Goal: Transaction & Acquisition: Book appointment/travel/reservation

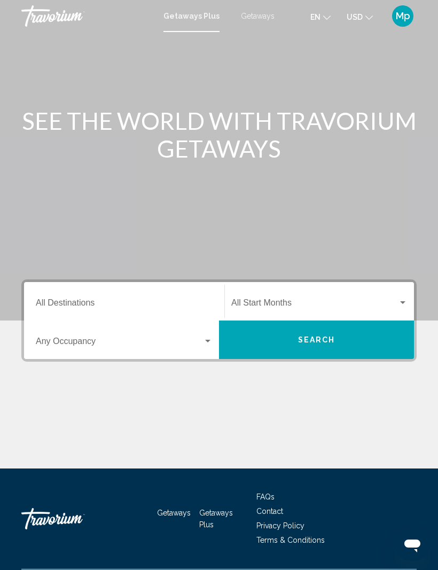
click at [259, 19] on span "Getaways" at bounding box center [258, 16] width 34 height 9
click at [89, 303] on input "Destination All Destinations" at bounding box center [124, 305] width 177 height 10
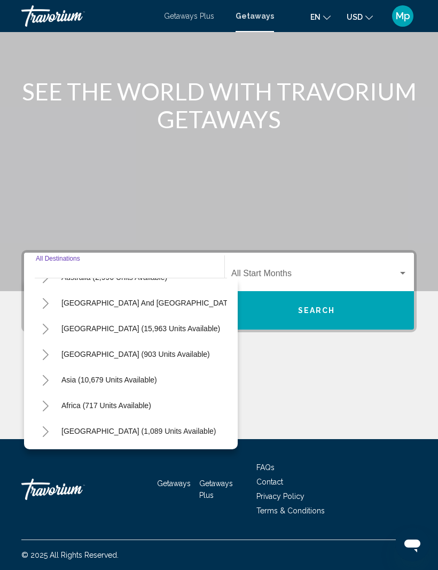
scroll to position [173, 0]
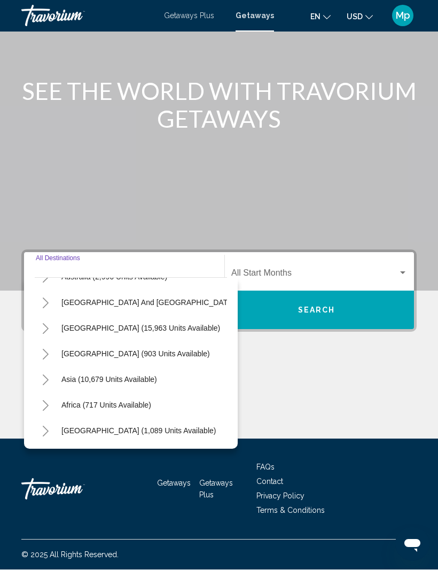
click at [48, 349] on icon "Toggle Central America (903 units available)" at bounding box center [46, 354] width 6 height 11
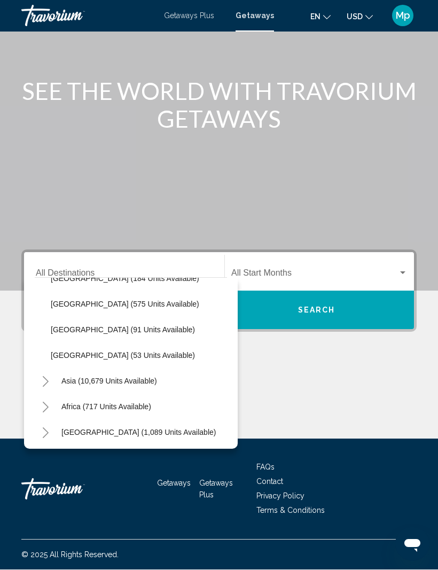
scroll to position [275, 0]
click at [132, 350] on span "[GEOGRAPHIC_DATA] (53 units available)" at bounding box center [123, 354] width 144 height 9
type input "**********"
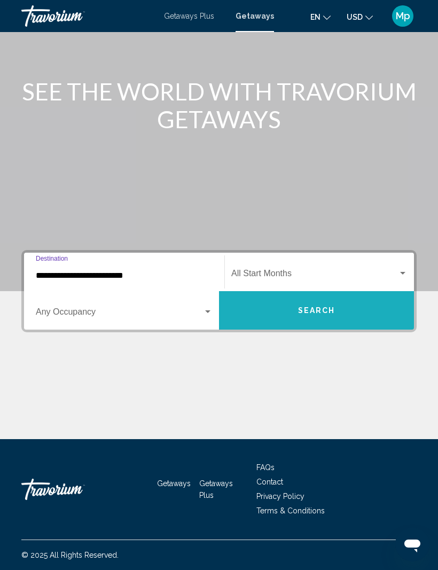
click at [315, 310] on button "Search" at bounding box center [316, 310] width 195 height 38
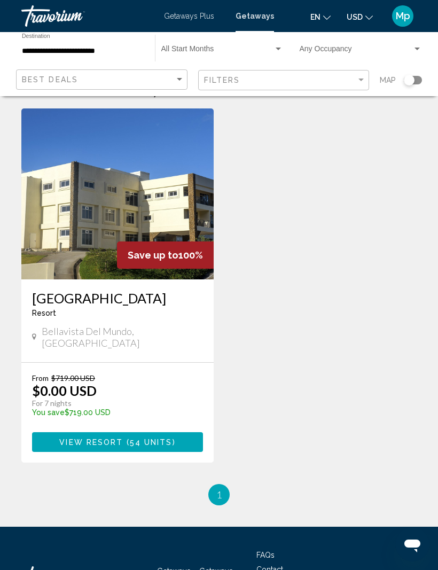
click at [184, 441] on button "View Resort ( 54 units )" at bounding box center [117, 442] width 171 height 20
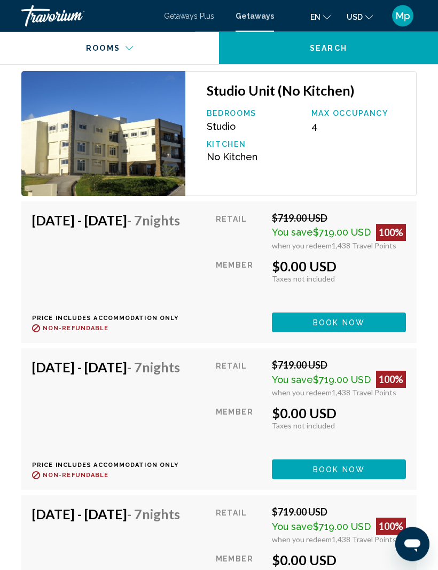
scroll to position [1966, 0]
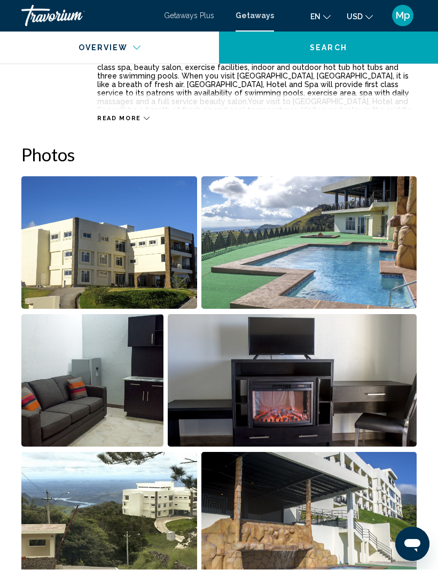
click at [122, 255] on img "Open full-screen image slider" at bounding box center [109, 243] width 176 height 132
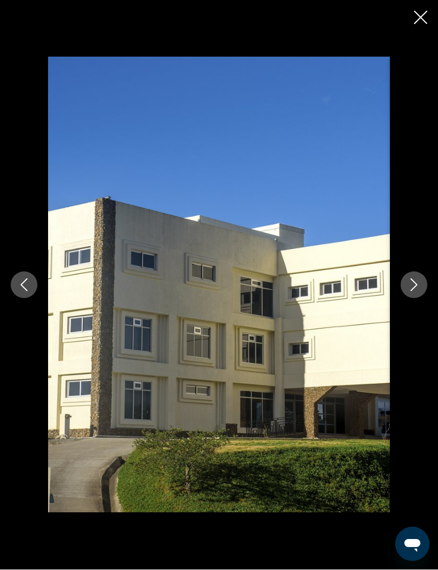
scroll to position [646, 0]
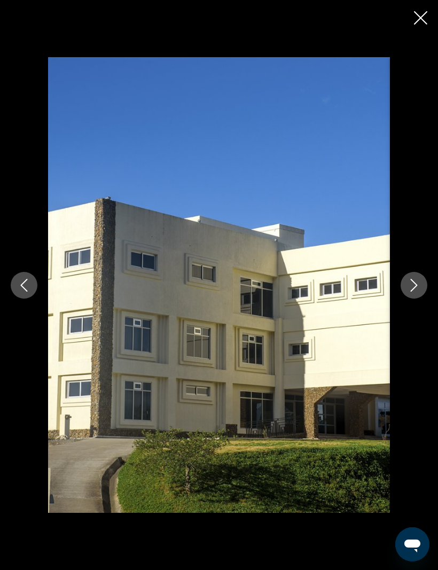
click at [407, 288] on button "Next image" at bounding box center [413, 285] width 27 height 27
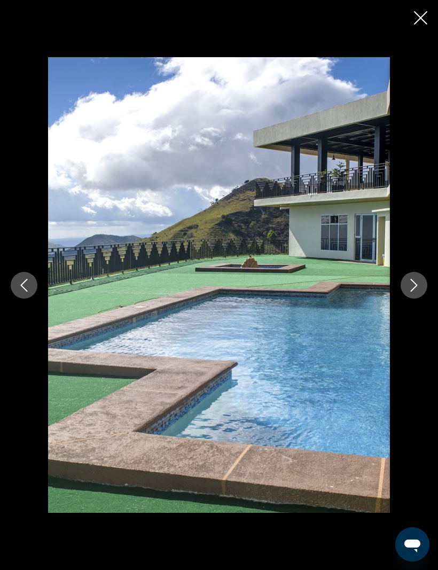
click at [408, 283] on icon "Next image" at bounding box center [413, 285] width 13 height 13
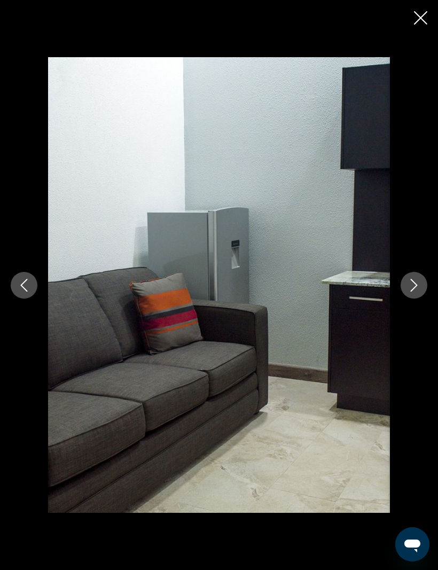
click at [406, 293] on button "Next image" at bounding box center [413, 285] width 27 height 27
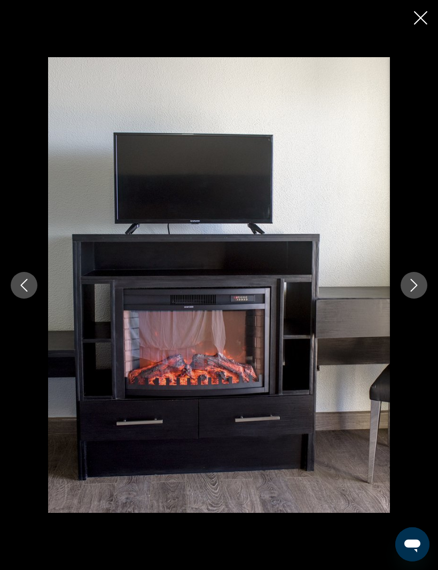
click at [409, 288] on icon "Next image" at bounding box center [413, 285] width 13 height 13
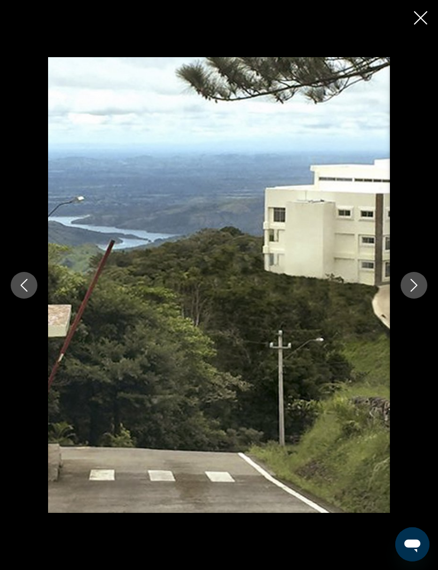
click at [405, 289] on button "Next image" at bounding box center [413, 285] width 27 height 27
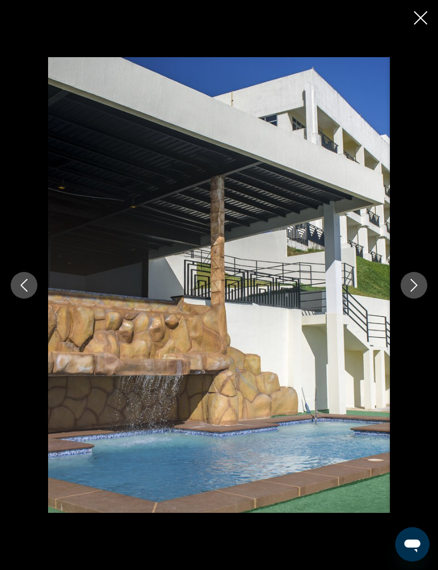
click at [409, 285] on icon "Next image" at bounding box center [413, 285] width 13 height 13
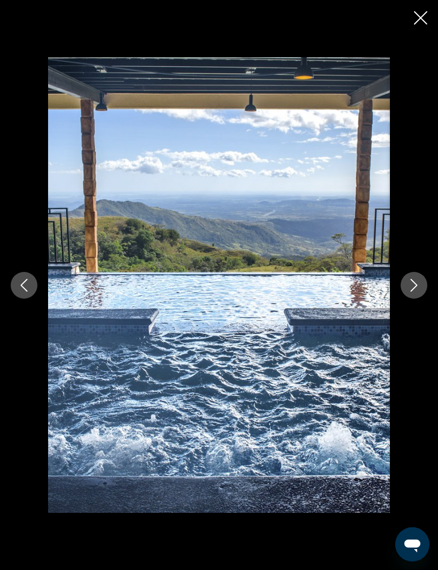
click at [410, 288] on icon "Next image" at bounding box center [413, 285] width 13 height 13
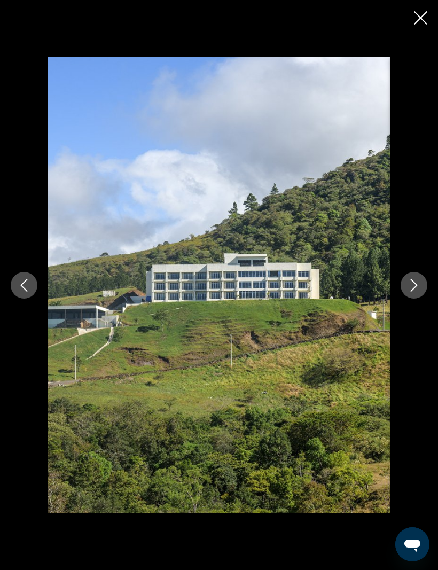
click at [409, 292] on button "Next image" at bounding box center [413, 285] width 27 height 27
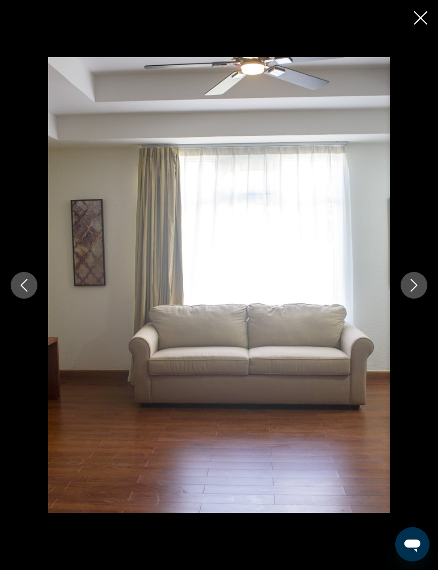
click at [406, 295] on button "Next image" at bounding box center [413, 285] width 27 height 27
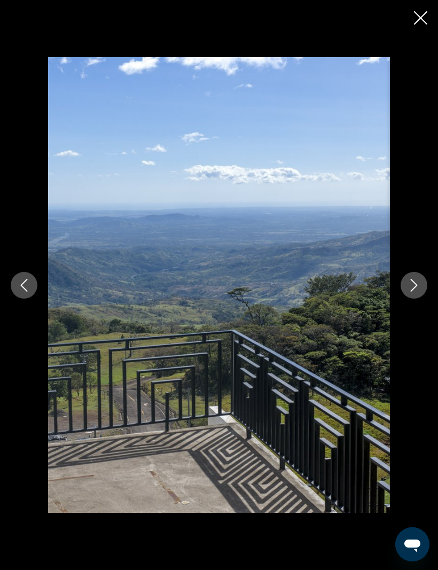
click at [404, 296] on div "Main content" at bounding box center [219, 285] width 438 height 456
click at [407, 288] on button "Next image" at bounding box center [413, 285] width 27 height 27
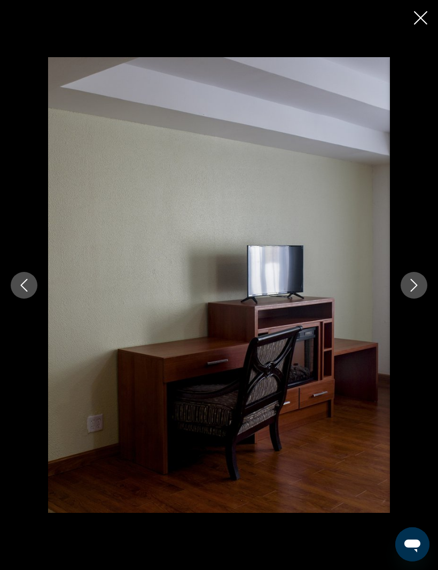
click at [417, 291] on icon "Next image" at bounding box center [413, 285] width 13 height 13
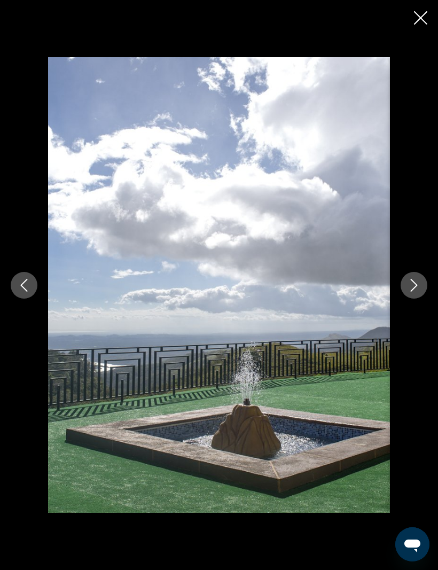
click at [410, 294] on button "Next image" at bounding box center [413, 285] width 27 height 27
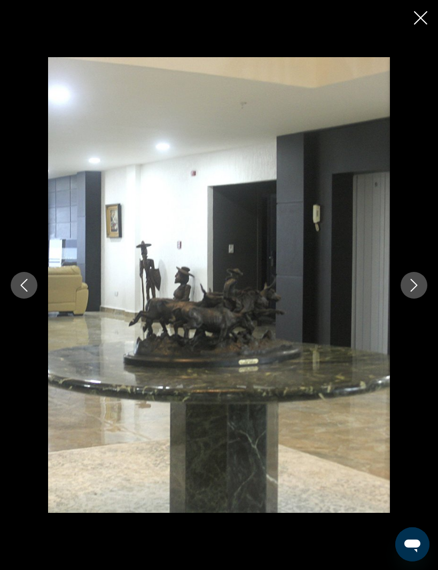
click at [409, 289] on icon "Next image" at bounding box center [413, 285] width 13 height 13
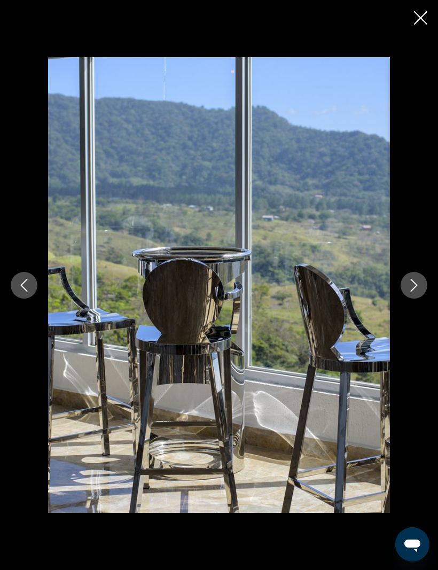
click at [405, 293] on button "Next image" at bounding box center [413, 285] width 27 height 27
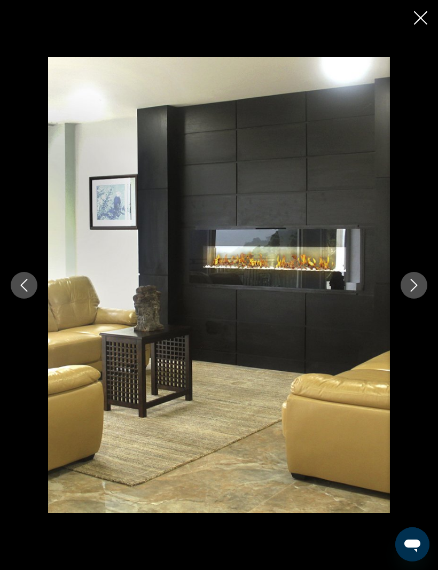
click at [412, 295] on button "Next image" at bounding box center [413, 285] width 27 height 27
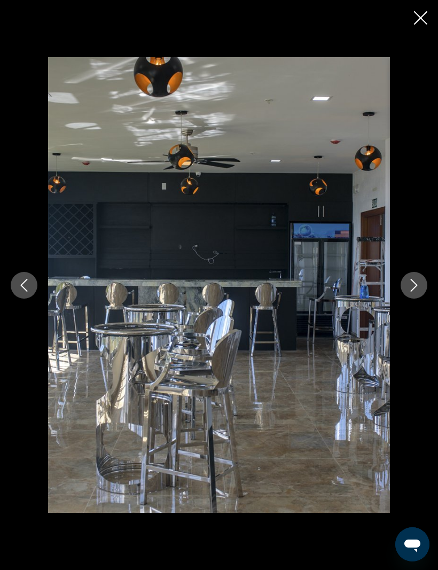
click at [406, 291] on button "Next image" at bounding box center [413, 285] width 27 height 27
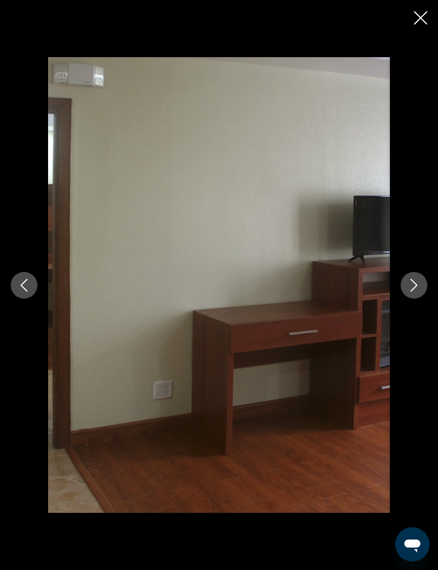
click at [410, 292] on button "Next image" at bounding box center [413, 285] width 27 height 27
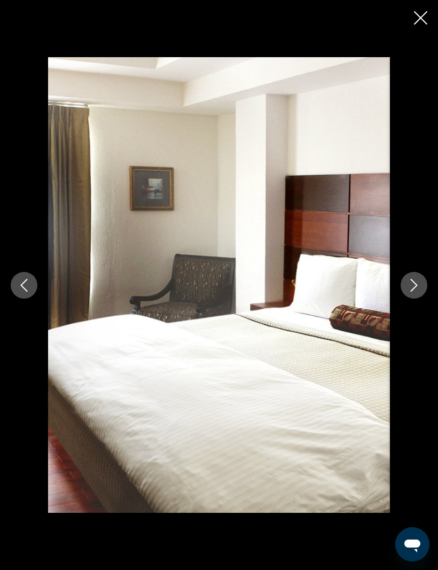
click at [409, 292] on button "Next image" at bounding box center [413, 285] width 27 height 27
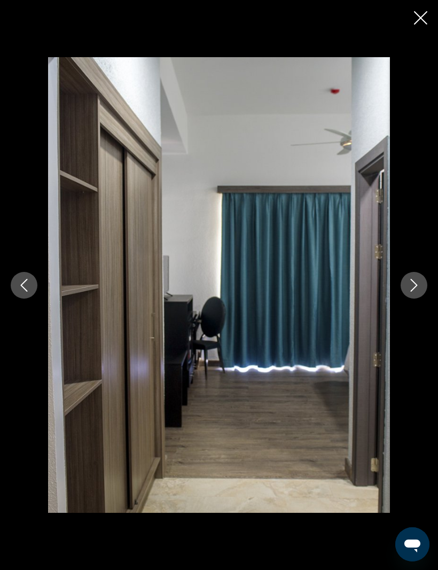
click at [408, 293] on button "Next image" at bounding box center [413, 285] width 27 height 27
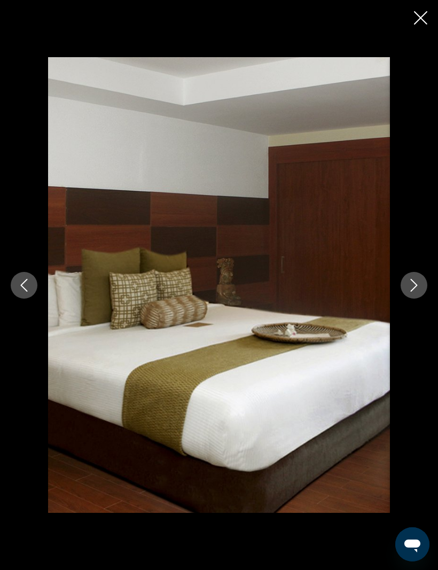
click at [406, 291] on button "Next image" at bounding box center [413, 285] width 27 height 27
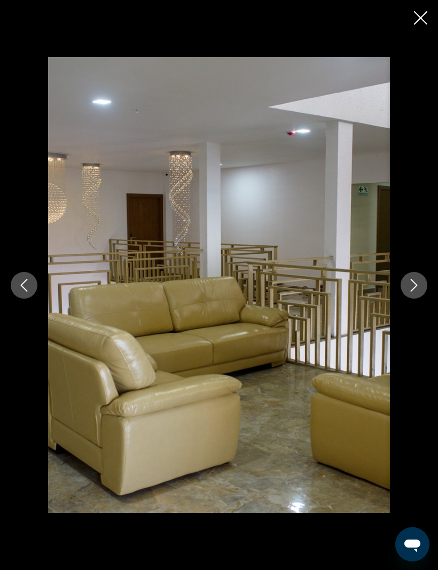
click at [410, 292] on button "Next image" at bounding box center [413, 285] width 27 height 27
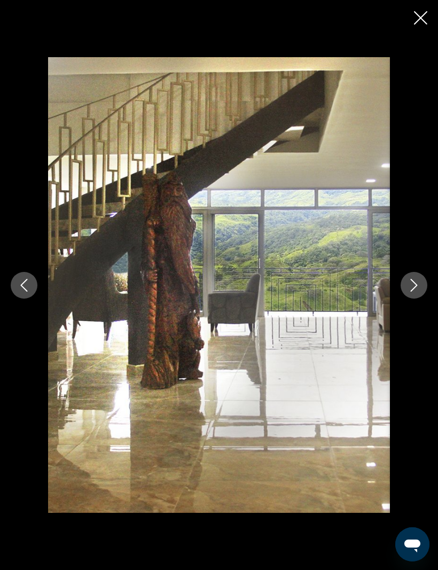
click at [409, 290] on icon "Next image" at bounding box center [413, 285] width 13 height 13
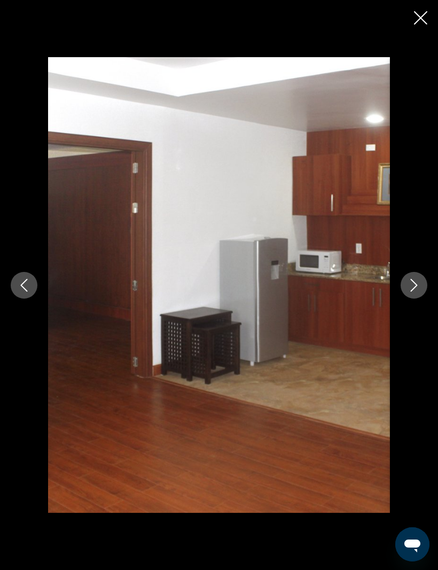
click at [405, 292] on button "Next image" at bounding box center [413, 285] width 27 height 27
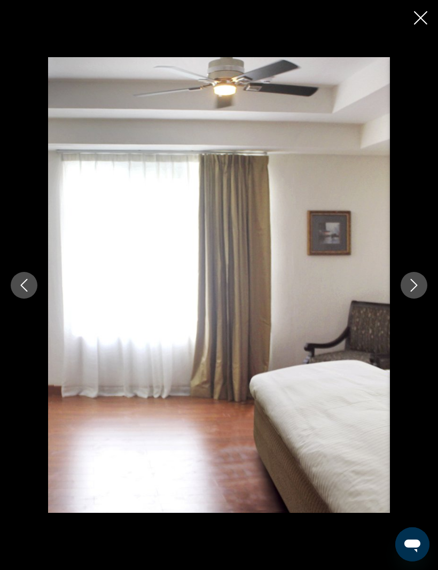
click at [416, 19] on icon "Close slideshow" at bounding box center [420, 17] width 13 height 13
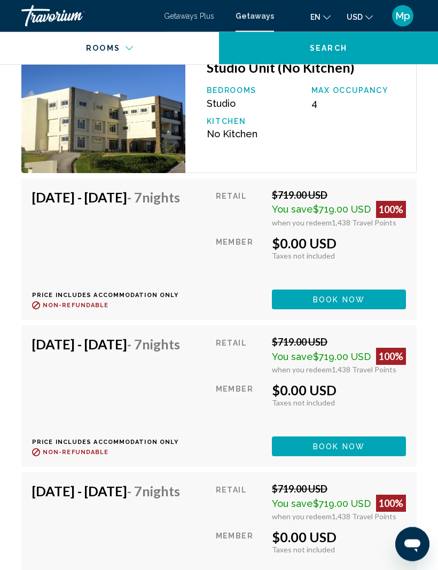
scroll to position [2003, 0]
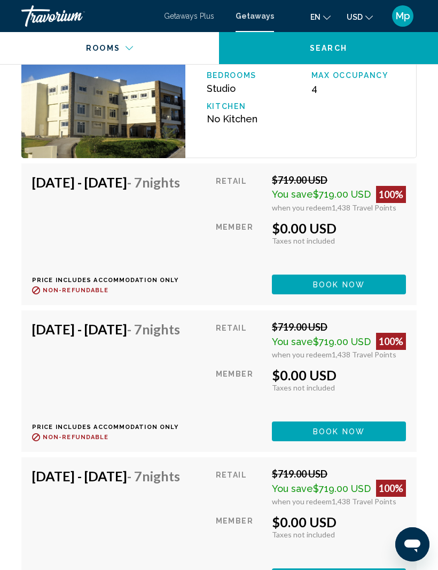
click at [377, 294] on button "Book now" at bounding box center [339, 284] width 134 height 20
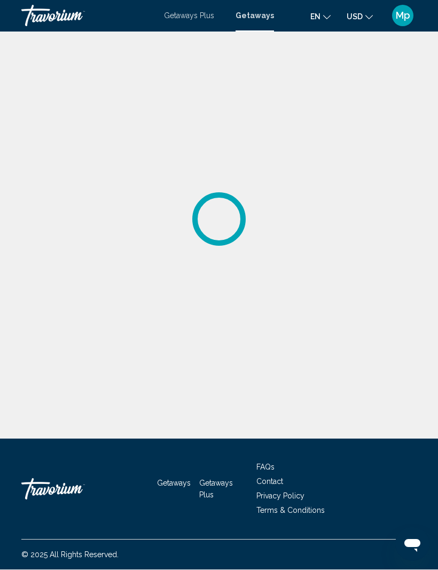
scroll to position [1, 0]
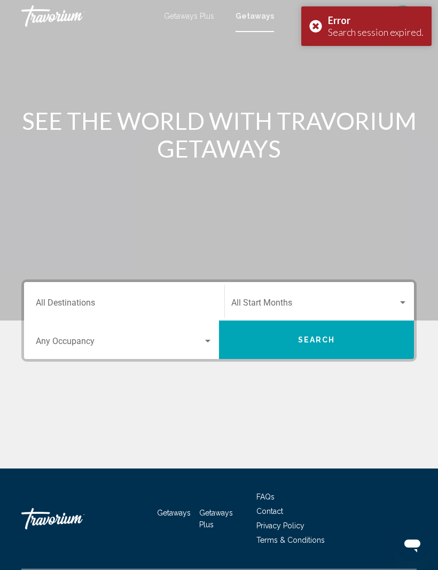
click at [93, 296] on div "Destination All Destinations" at bounding box center [124, 302] width 177 height 34
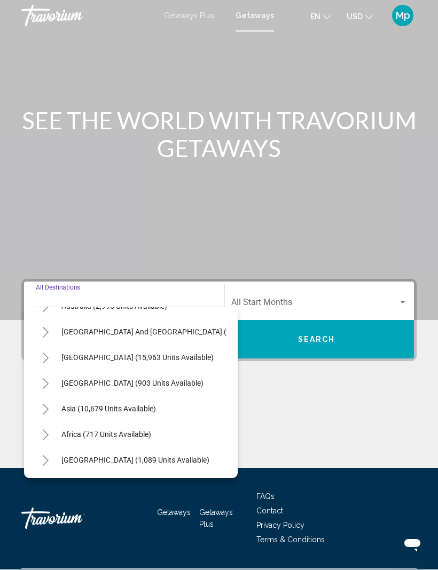
scroll to position [173, 0]
click at [48, 457] on icon "Toggle Middle East (1,089 units available)" at bounding box center [46, 460] width 8 height 11
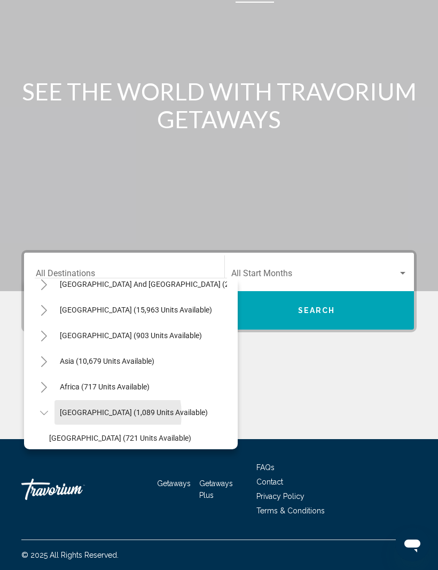
scroll to position [184, 3]
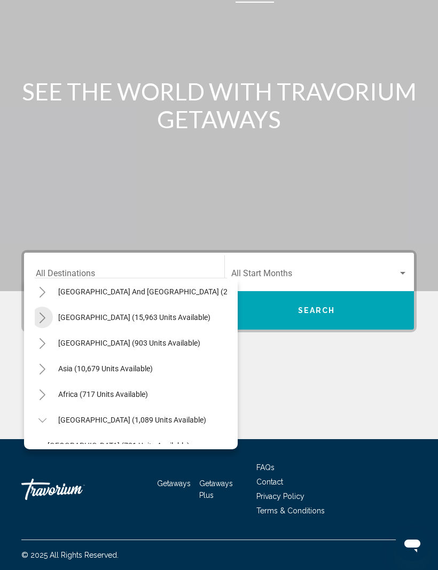
click at [48, 318] on button "Toggle South America (15,963 units available)" at bounding box center [41, 316] width 21 height 21
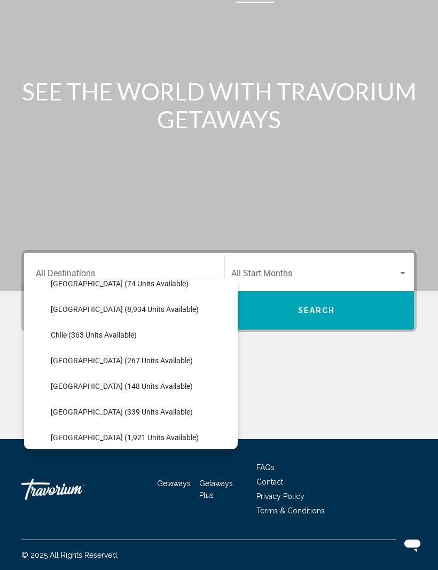
scroll to position [270, 0]
click at [130, 359] on span "[GEOGRAPHIC_DATA] (267 units available)" at bounding box center [122, 359] width 142 height 9
type input "**********"
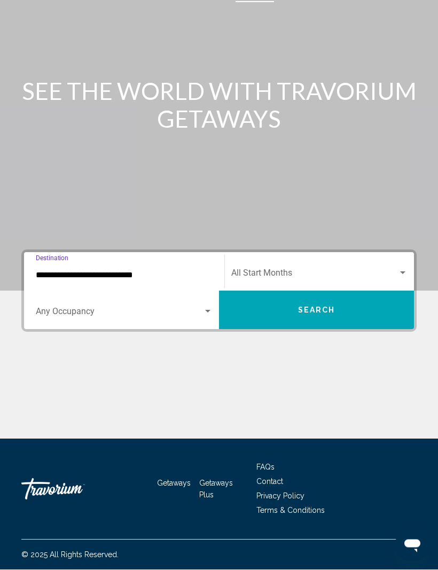
scroll to position [35, 0]
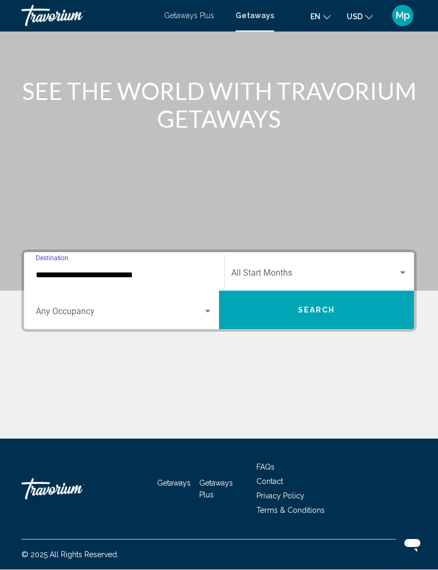
click at [320, 308] on span "Search" at bounding box center [316, 310] width 37 height 9
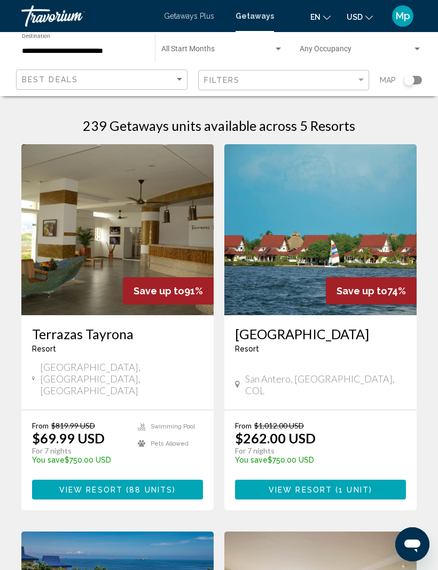
click at [152, 209] on img "Main content" at bounding box center [117, 229] width 192 height 171
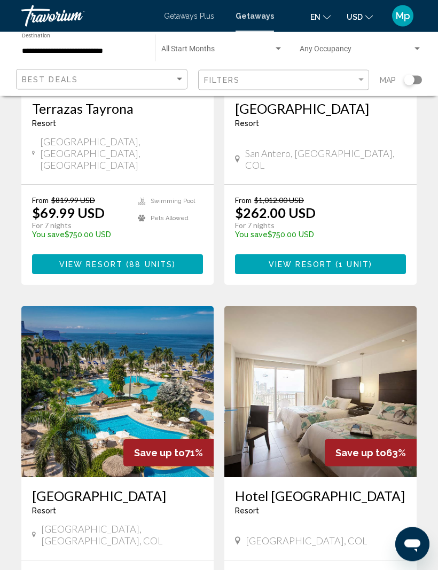
click at [137, 358] on img "Main content" at bounding box center [117, 391] width 192 height 171
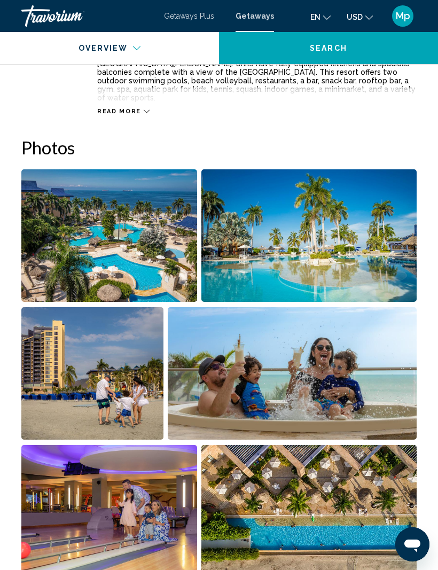
scroll to position [636, 0]
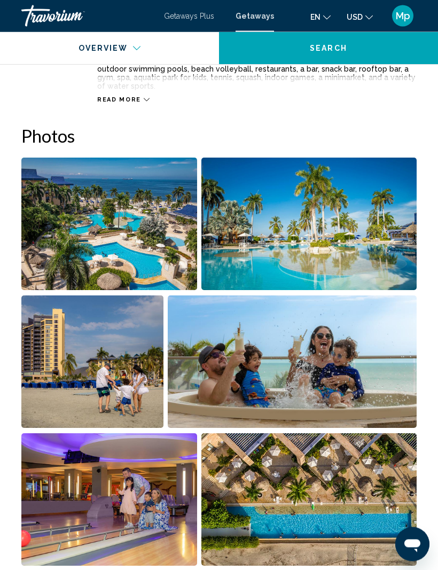
click at [144, 232] on img "Open full-screen image slider" at bounding box center [109, 224] width 176 height 132
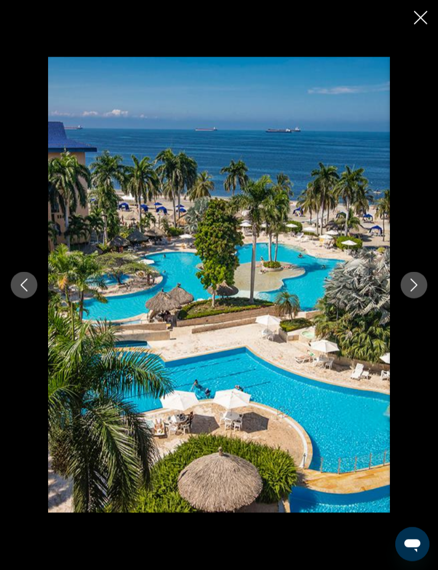
scroll to position [636, 0]
click at [406, 298] on button "Next image" at bounding box center [413, 285] width 27 height 27
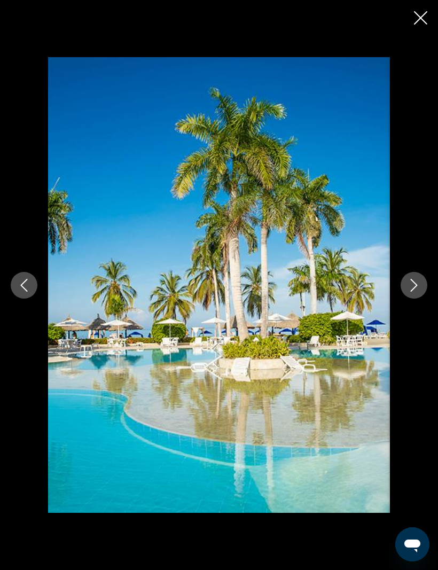
click at [407, 298] on button "Next image" at bounding box center [413, 285] width 27 height 27
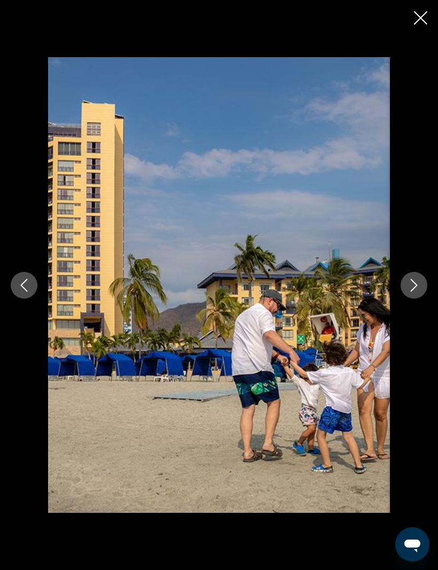
click at [406, 298] on button "Next image" at bounding box center [413, 285] width 27 height 27
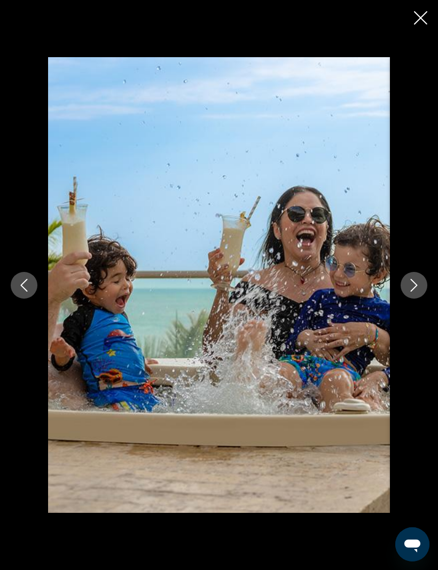
click at [405, 298] on button "Next image" at bounding box center [413, 285] width 27 height 27
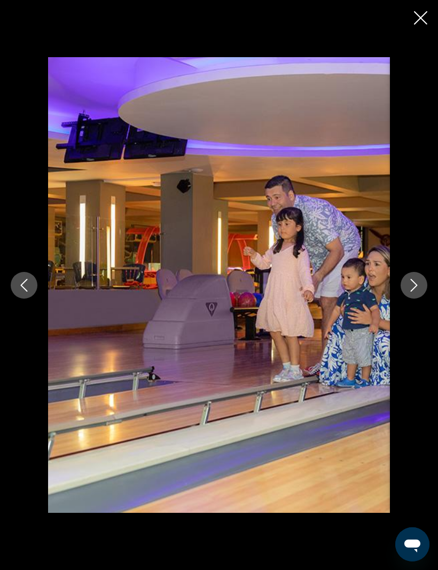
click at [409, 291] on icon "Next image" at bounding box center [413, 285] width 13 height 13
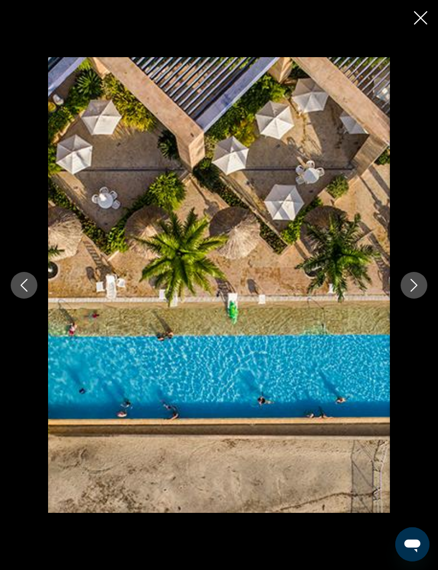
click at [406, 298] on button "Next image" at bounding box center [413, 285] width 27 height 27
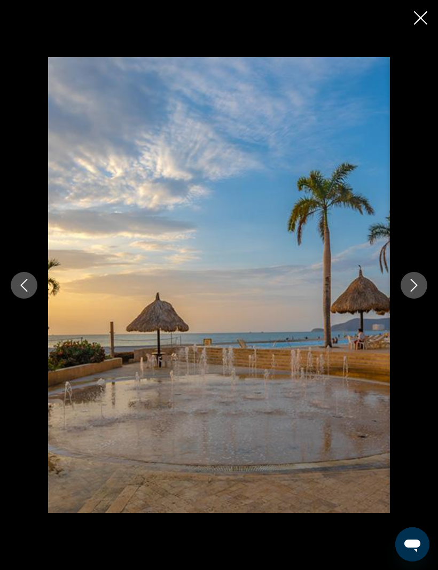
click at [405, 298] on button "Next image" at bounding box center [413, 285] width 27 height 27
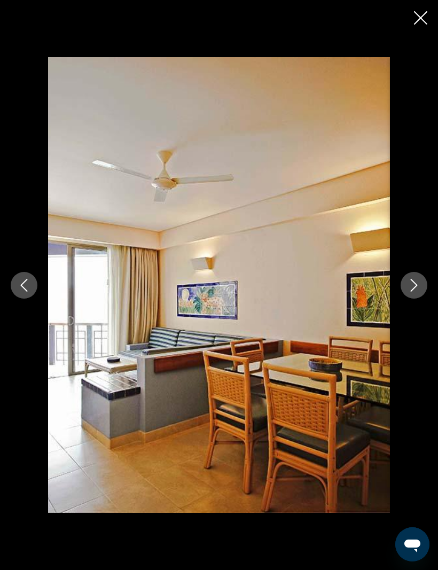
click at [407, 298] on button "Next image" at bounding box center [413, 285] width 27 height 27
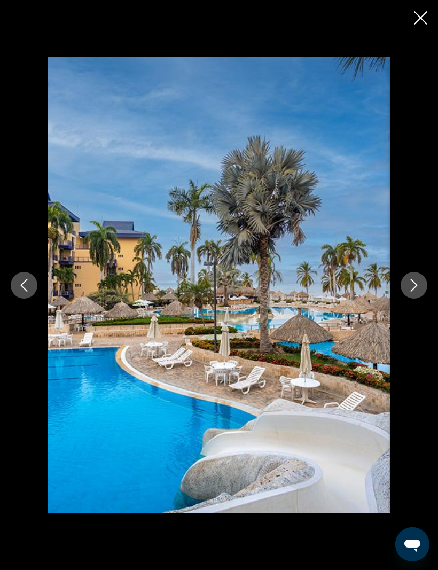
click at [409, 291] on icon "Next image" at bounding box center [413, 285] width 13 height 13
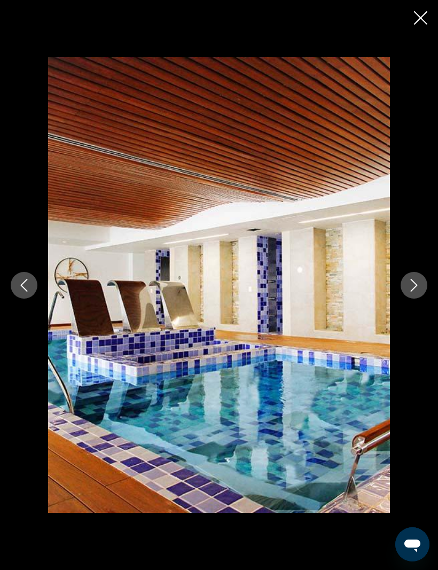
click at [408, 291] on icon "Next image" at bounding box center [413, 285] width 13 height 13
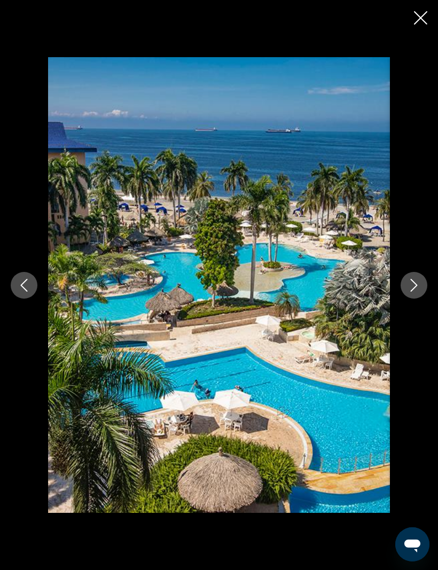
click at [409, 291] on icon "Next image" at bounding box center [413, 285] width 13 height 13
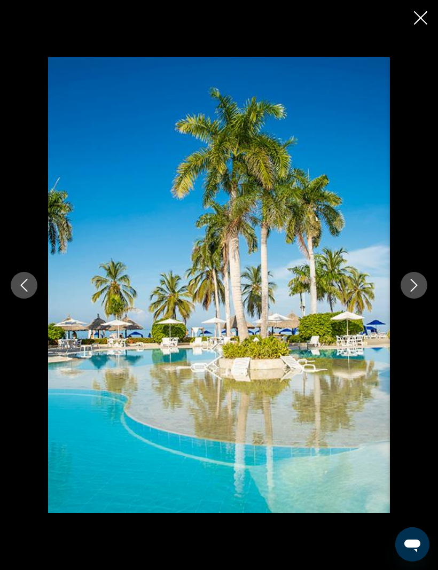
click at [416, 298] on button "Next image" at bounding box center [413, 285] width 27 height 27
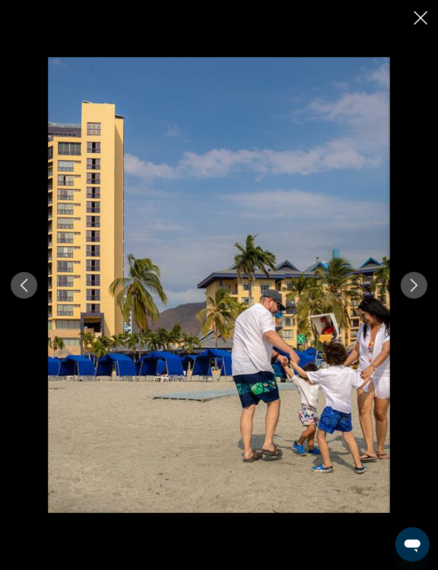
click at [414, 291] on icon "Next image" at bounding box center [413, 285] width 13 height 13
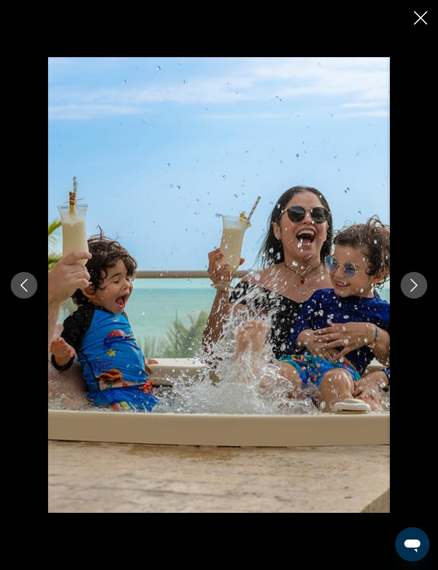
click at [421, 298] on button "Next image" at bounding box center [413, 285] width 27 height 27
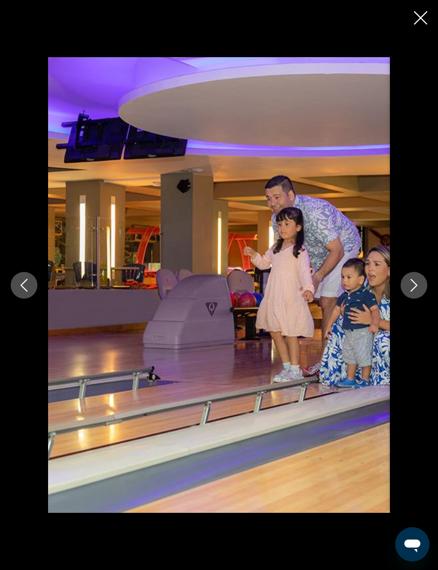
click at [412, 291] on icon "Next image" at bounding box center [413, 285] width 13 height 13
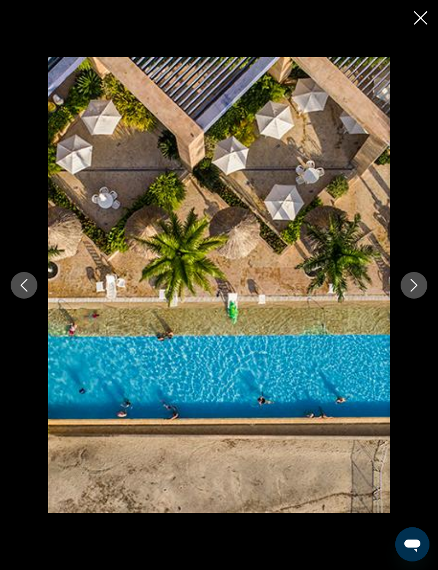
click at [416, 291] on icon "Next image" at bounding box center [413, 285] width 7 height 13
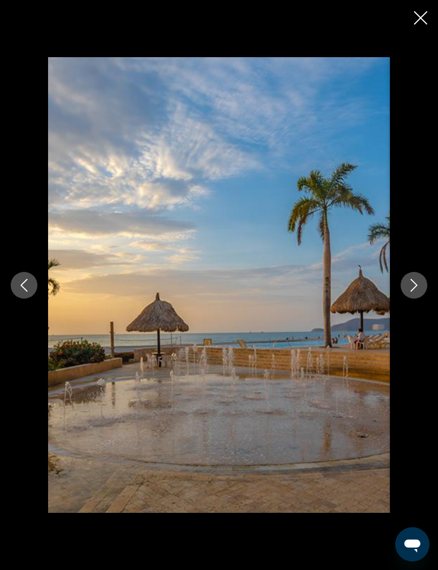
click at [410, 291] on icon "Next image" at bounding box center [413, 285] width 13 height 13
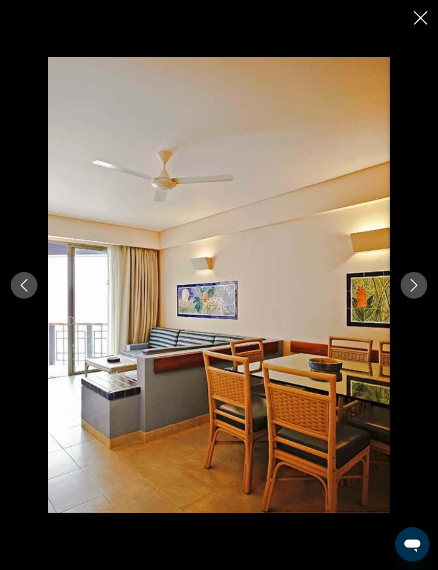
click at [416, 291] on icon "Next image" at bounding box center [413, 285] width 13 height 13
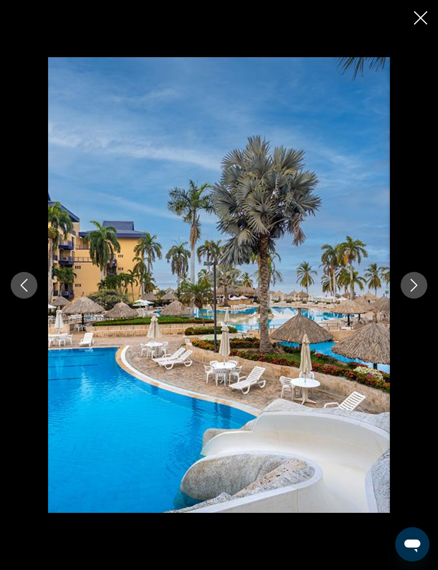
click at [412, 291] on icon "Next image" at bounding box center [413, 285] width 13 height 13
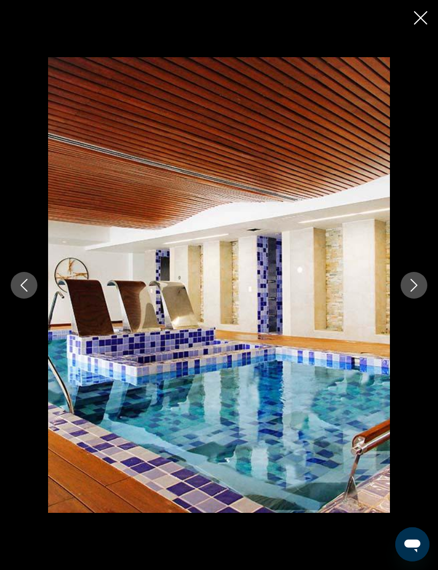
click at [417, 19] on icon "Close slideshow" at bounding box center [420, 17] width 13 height 13
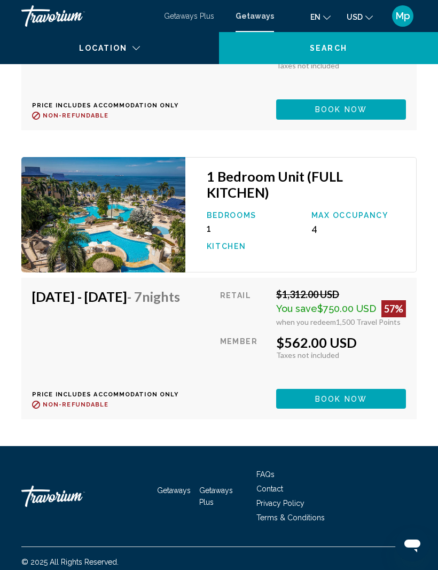
scroll to position [2681, 0]
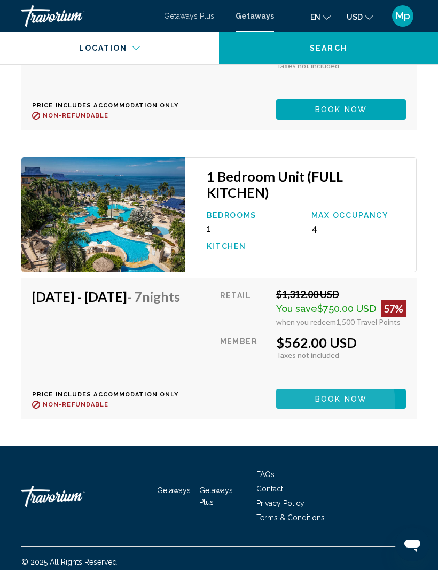
click at [339, 403] on span "Book now" at bounding box center [341, 398] width 52 height 9
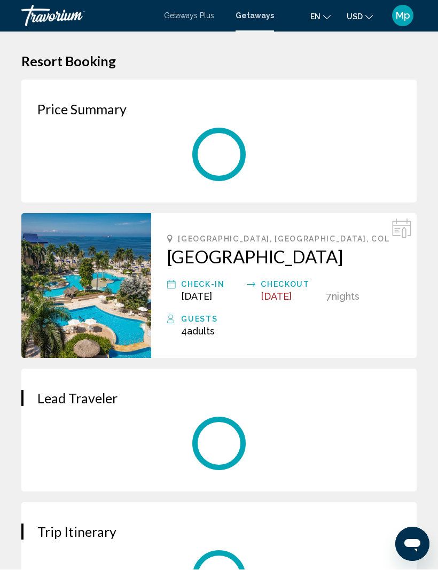
scroll to position [1, 0]
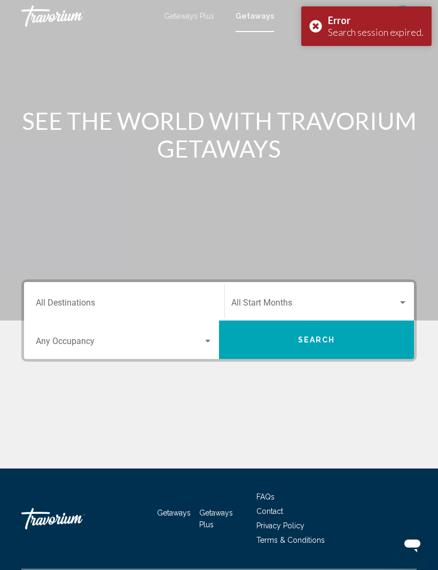
click at [58, 295] on div "Destination All Destinations" at bounding box center [124, 302] width 177 height 34
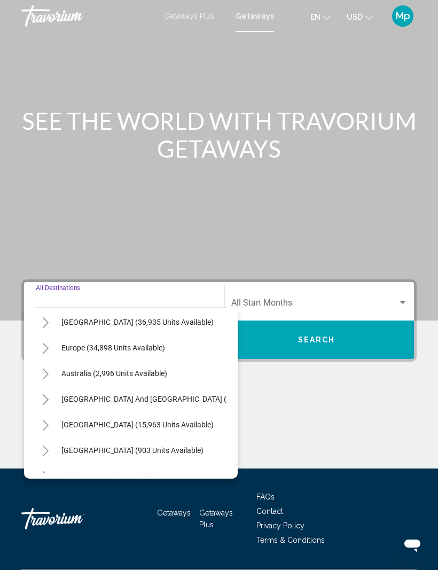
scroll to position [107, 0]
click at [45, 426] on icon "Toggle South America (15,963 units available)" at bounding box center [46, 424] width 8 height 11
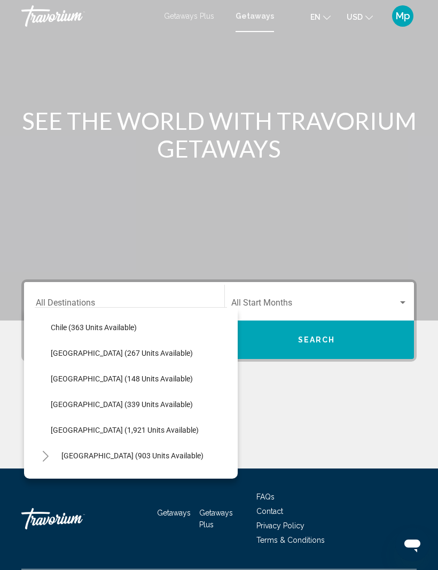
scroll to position [306, 0]
click at [77, 377] on span "[GEOGRAPHIC_DATA] (148 units available)" at bounding box center [122, 378] width 142 height 9
type input "**********"
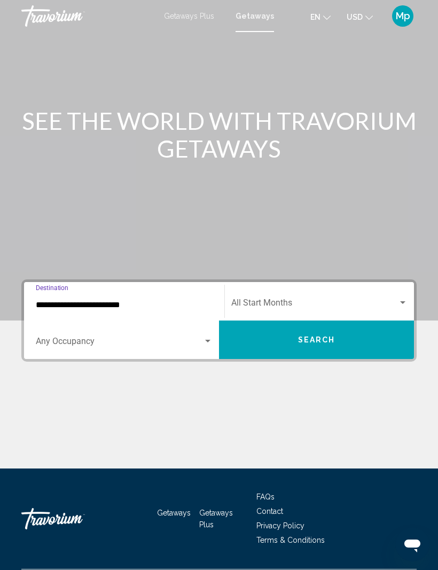
click at [340, 338] on button "Search" at bounding box center [316, 339] width 195 height 38
click at [72, 294] on div "Destination All Destinations" at bounding box center [124, 302] width 177 height 34
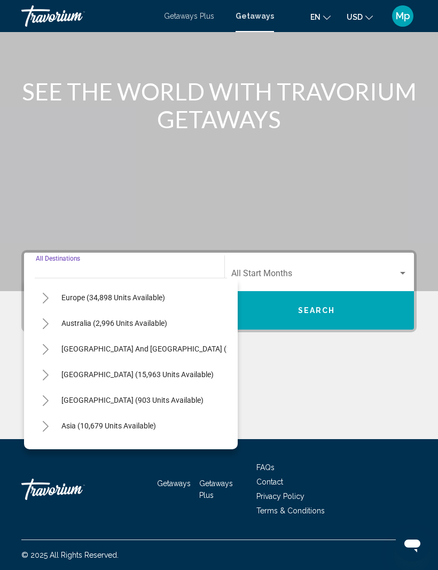
scroll to position [128, 0]
click at [48, 369] on icon "Toggle South America (15,963 units available)" at bounding box center [46, 374] width 6 height 11
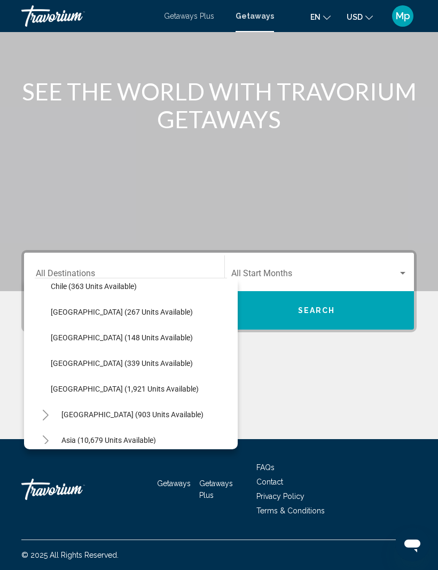
scroll to position [318, 0]
click at [78, 384] on span "[GEOGRAPHIC_DATA] (1,921 units available)" at bounding box center [125, 388] width 148 height 9
type input "**********"
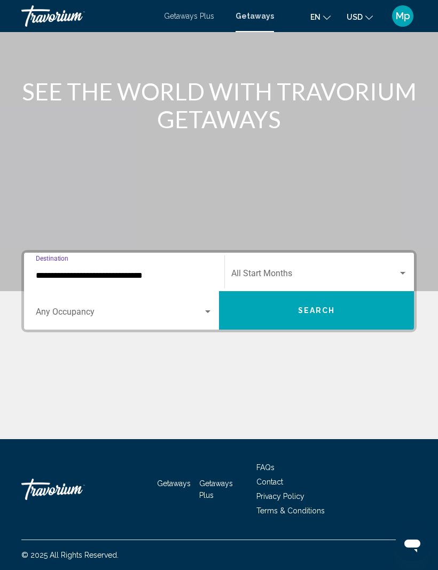
click at [309, 295] on button "Search" at bounding box center [316, 310] width 195 height 38
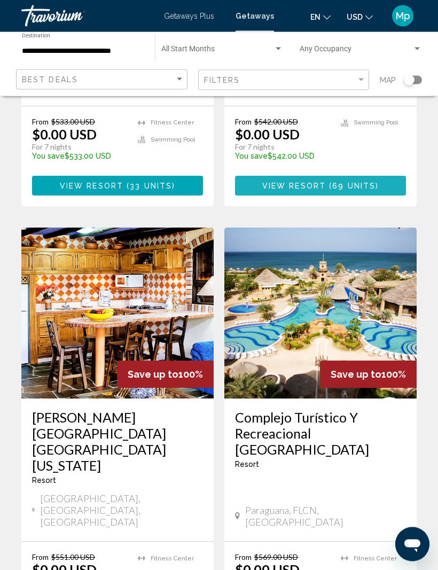
scroll to position [304, 0]
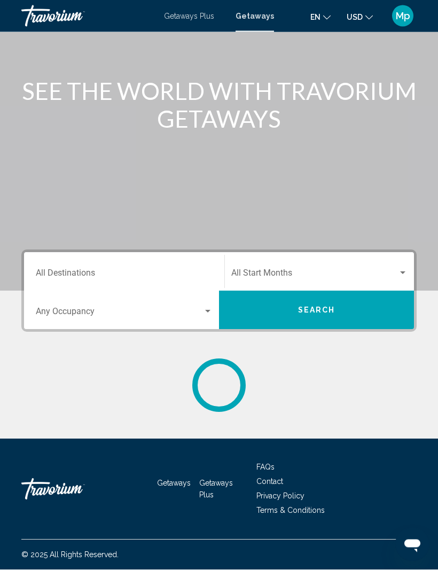
scroll to position [36, 0]
